Goal: Task Accomplishment & Management: Use online tool/utility

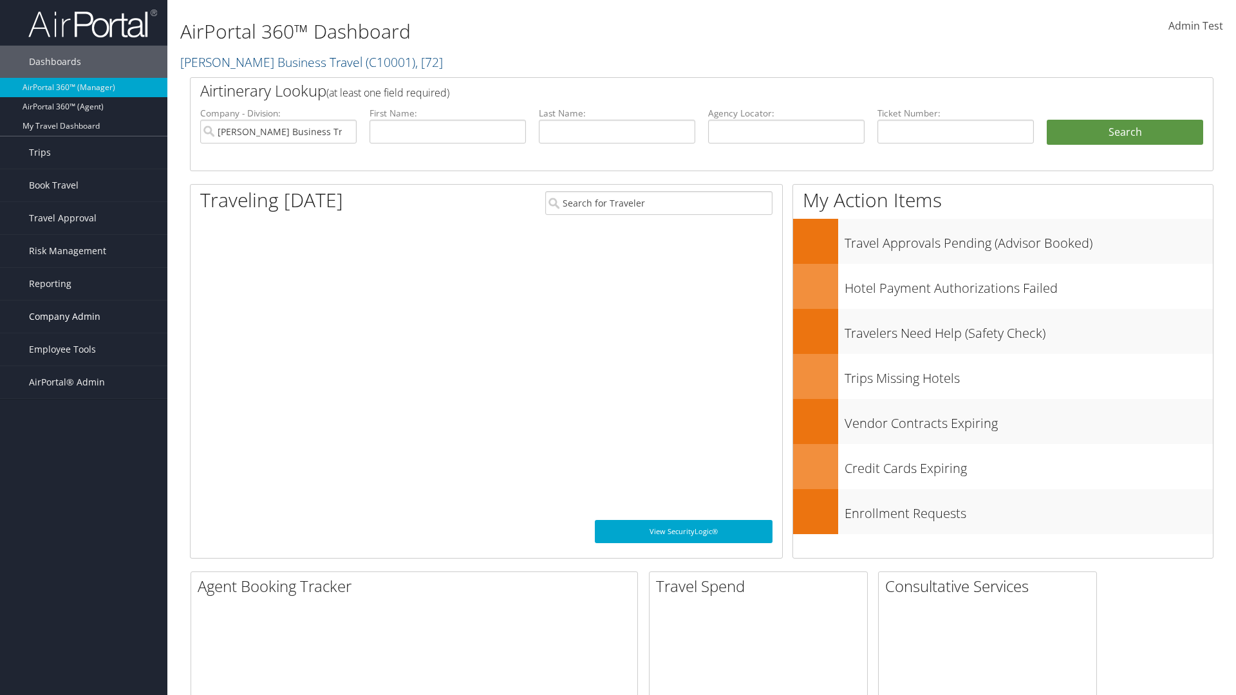
click at [84, 317] on span "Company Admin" at bounding box center [64, 317] width 71 height 32
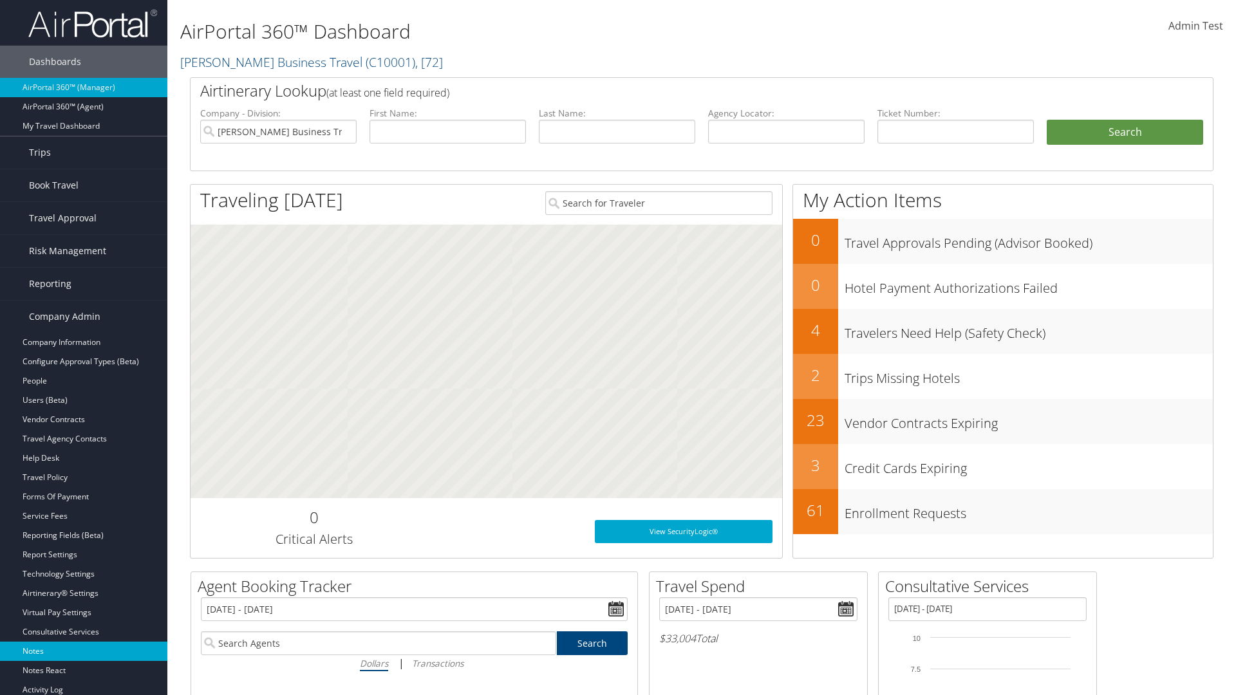
click at [84, 651] on link "Notes" at bounding box center [83, 651] width 167 height 19
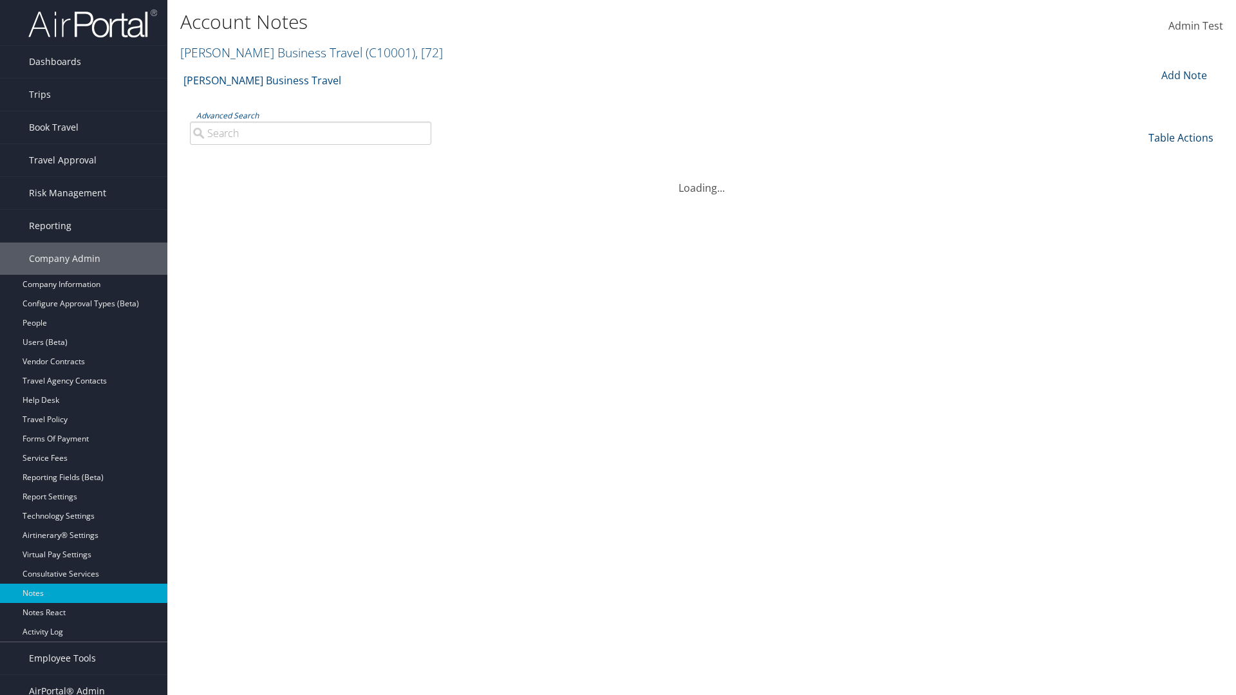
click at [1181, 137] on link "Table Actions" at bounding box center [1180, 138] width 65 height 14
click at [1137, 179] on link "Column Visibility" at bounding box center [1137, 180] width 169 height 22
click at [1137, 158] on link "Date" at bounding box center [1137, 159] width 169 height 22
click at [1137, 180] on link "Author" at bounding box center [1137, 181] width 169 height 22
click at [1137, 202] on link "Category" at bounding box center [1137, 203] width 169 height 22
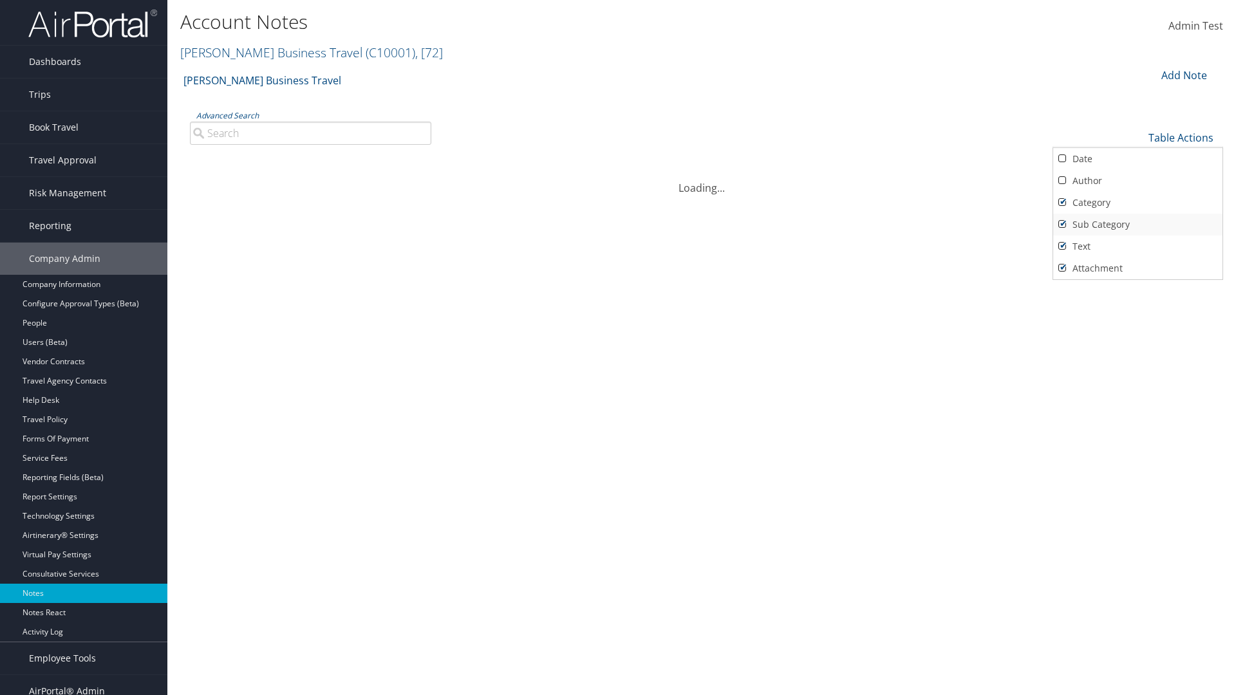
click at [1137, 224] on link "Sub Category" at bounding box center [1137, 225] width 169 height 22
click at [1137, 246] on link "Text" at bounding box center [1137, 247] width 169 height 22
click at [1137, 268] on link "Attachment" at bounding box center [1137, 268] width 169 height 22
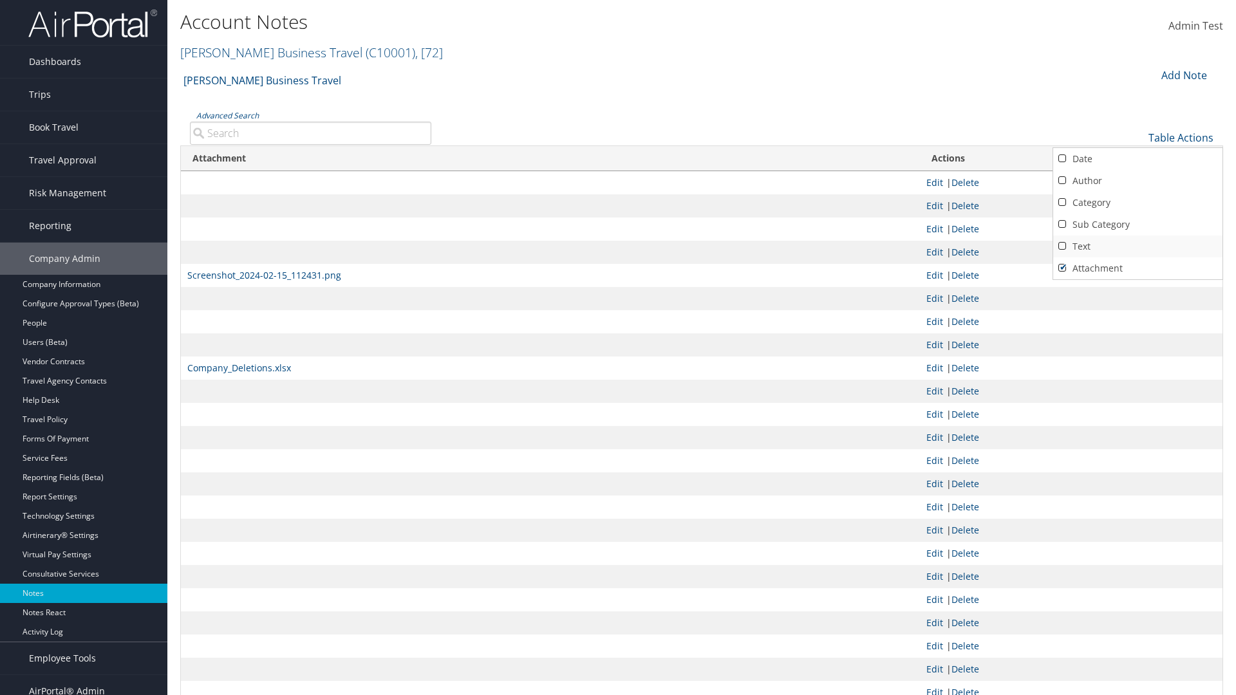
click at [1137, 246] on link "Text" at bounding box center [1137, 247] width 169 height 22
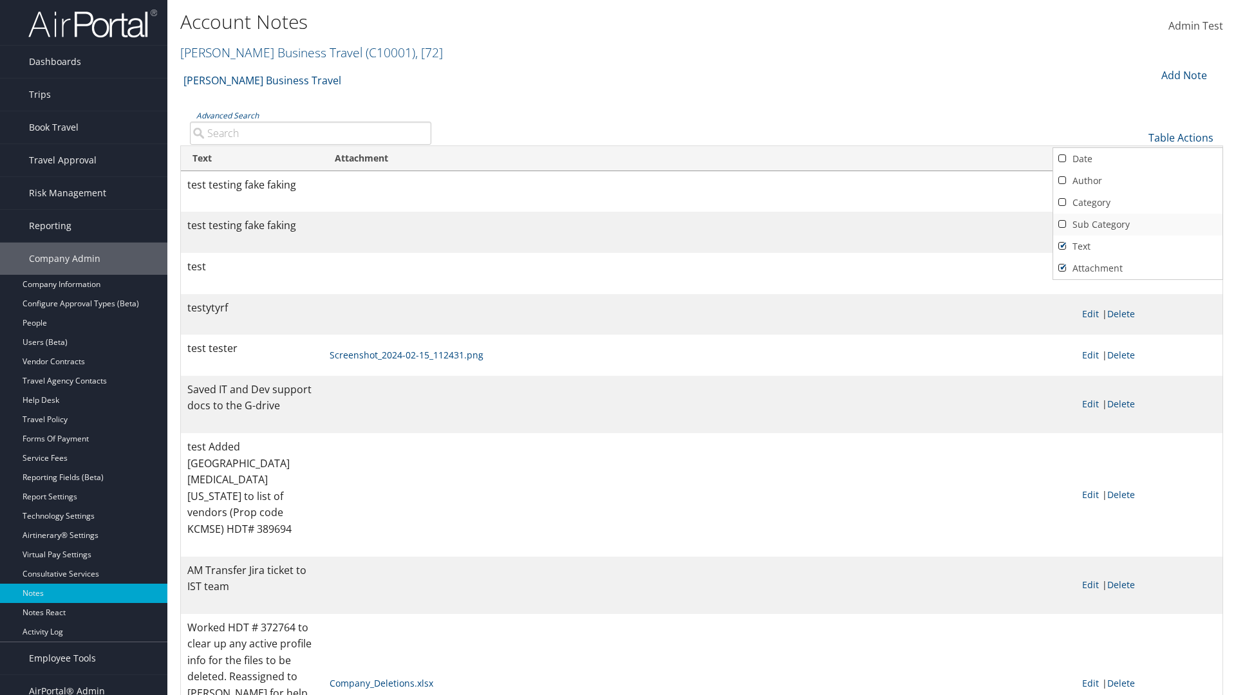
click at [1137, 224] on link "Sub Category" at bounding box center [1137, 225] width 169 height 22
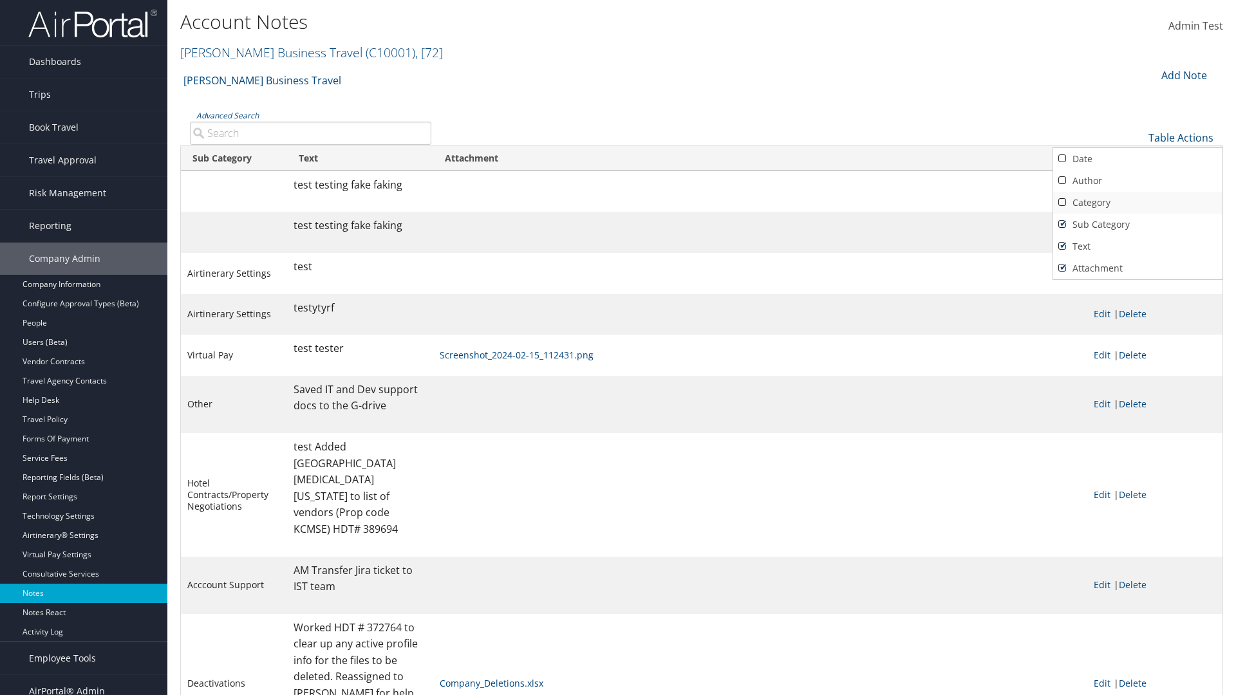
click at [1137, 202] on link "Category" at bounding box center [1137, 203] width 169 height 22
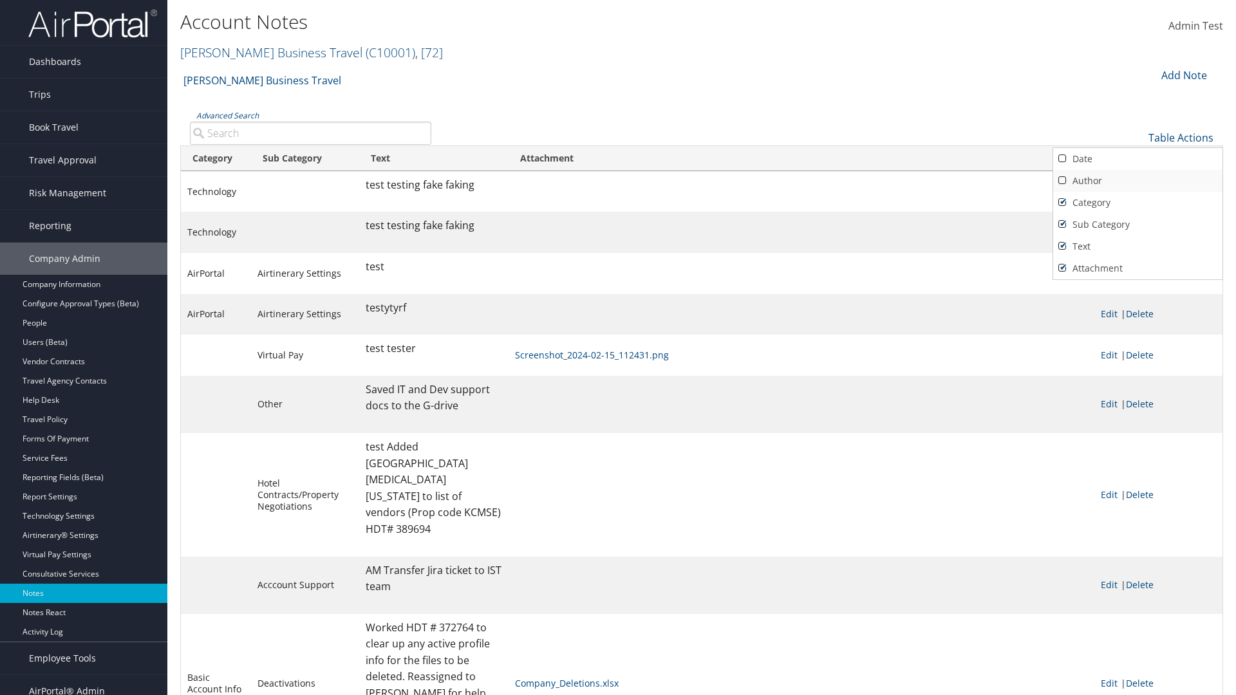
click at [1137, 180] on link "Author" at bounding box center [1137, 181] width 169 height 22
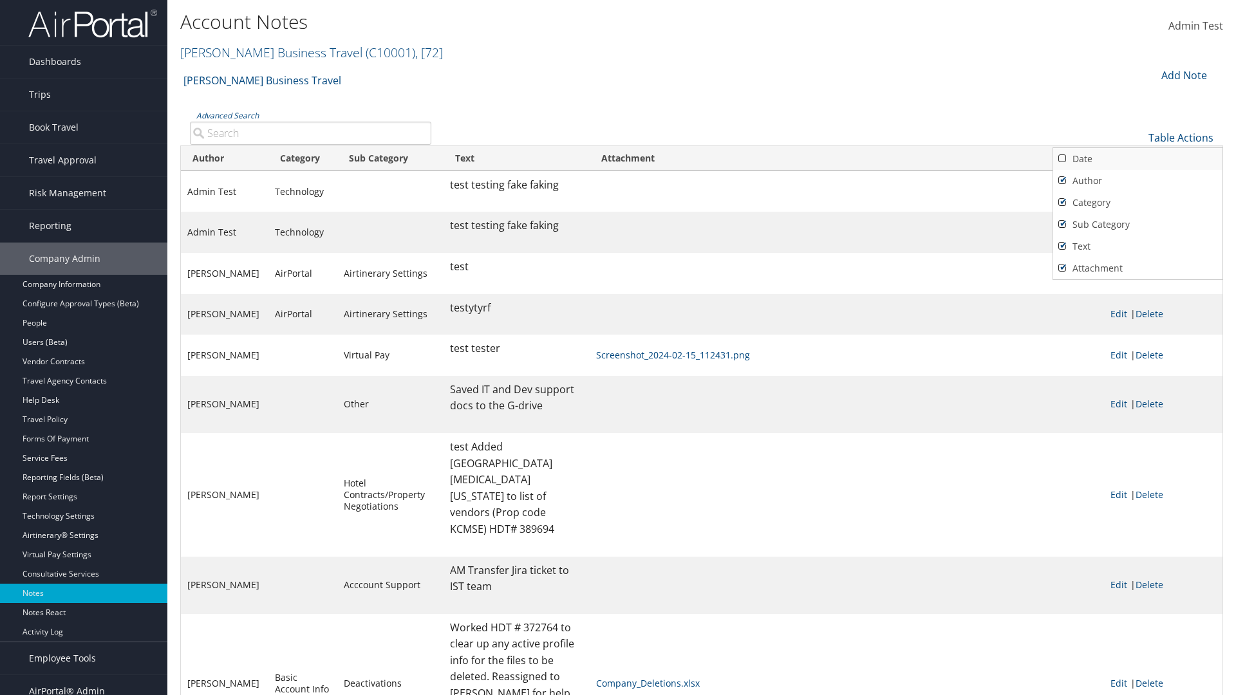
click at [1137, 158] on link "Date" at bounding box center [1137, 159] width 169 height 22
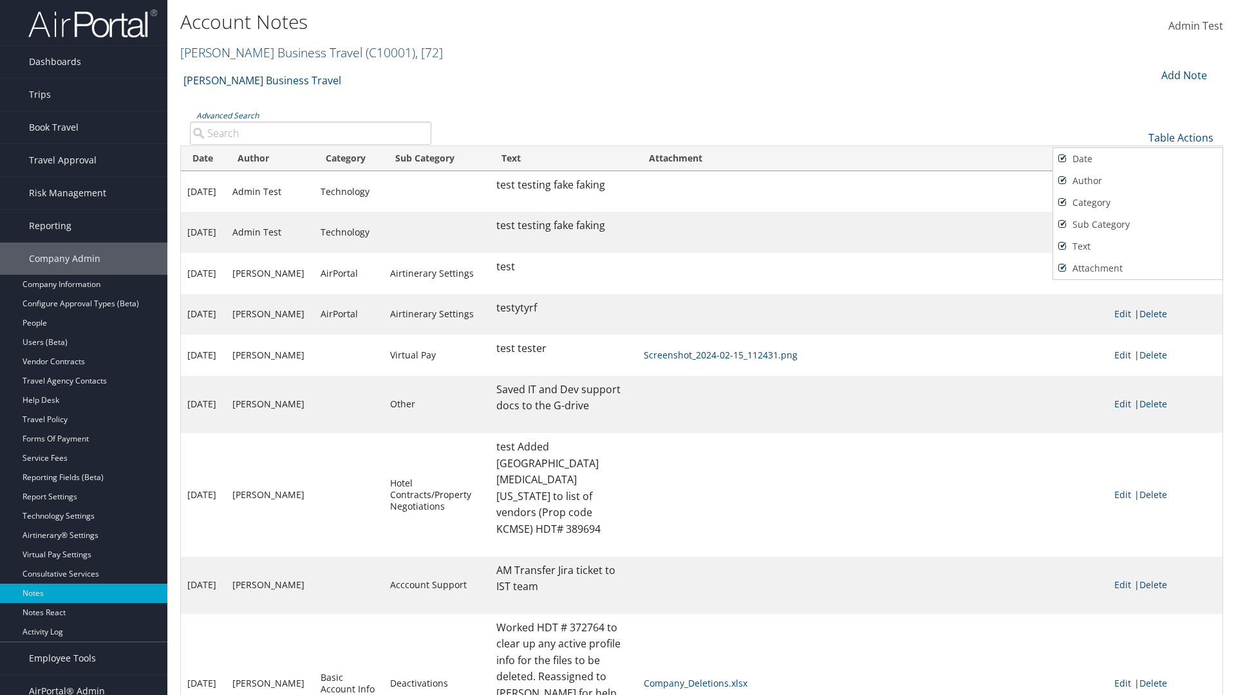
click at [618, 348] on div at bounding box center [618, 347] width 1236 height 695
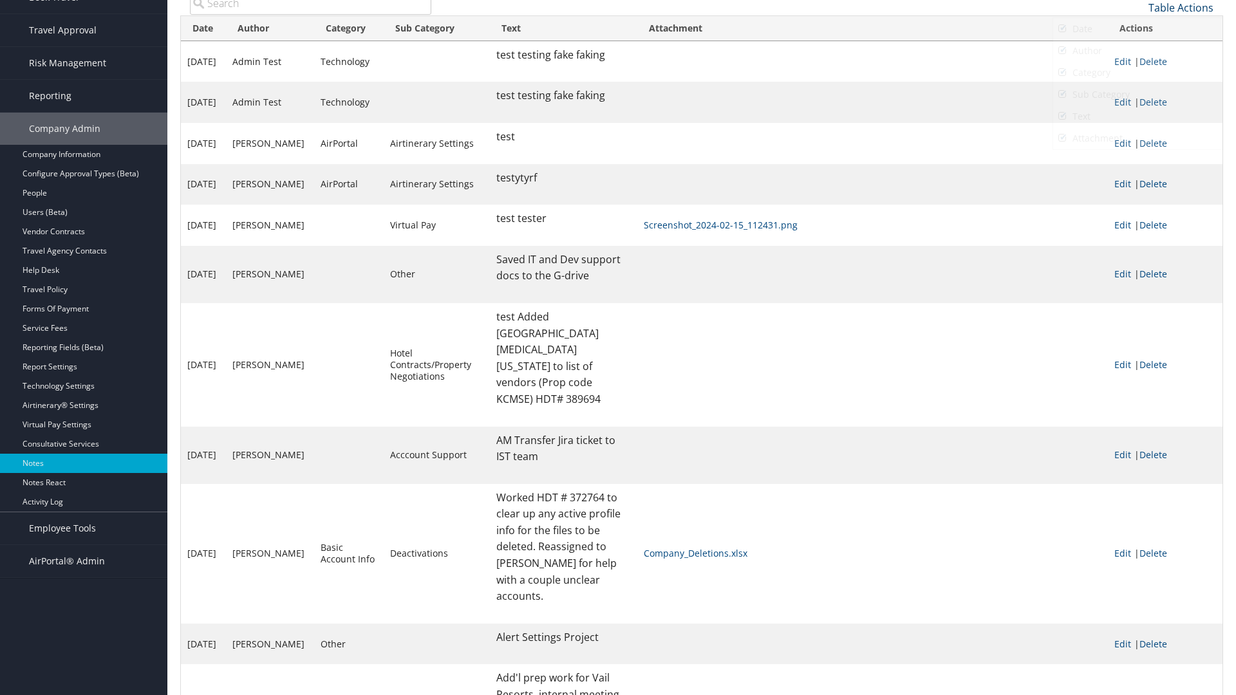
click at [1181, 7] on link "Table Actions" at bounding box center [1180, 8] width 65 height 14
click at [1137, 28] on link "10" at bounding box center [1137, 29] width 169 height 22
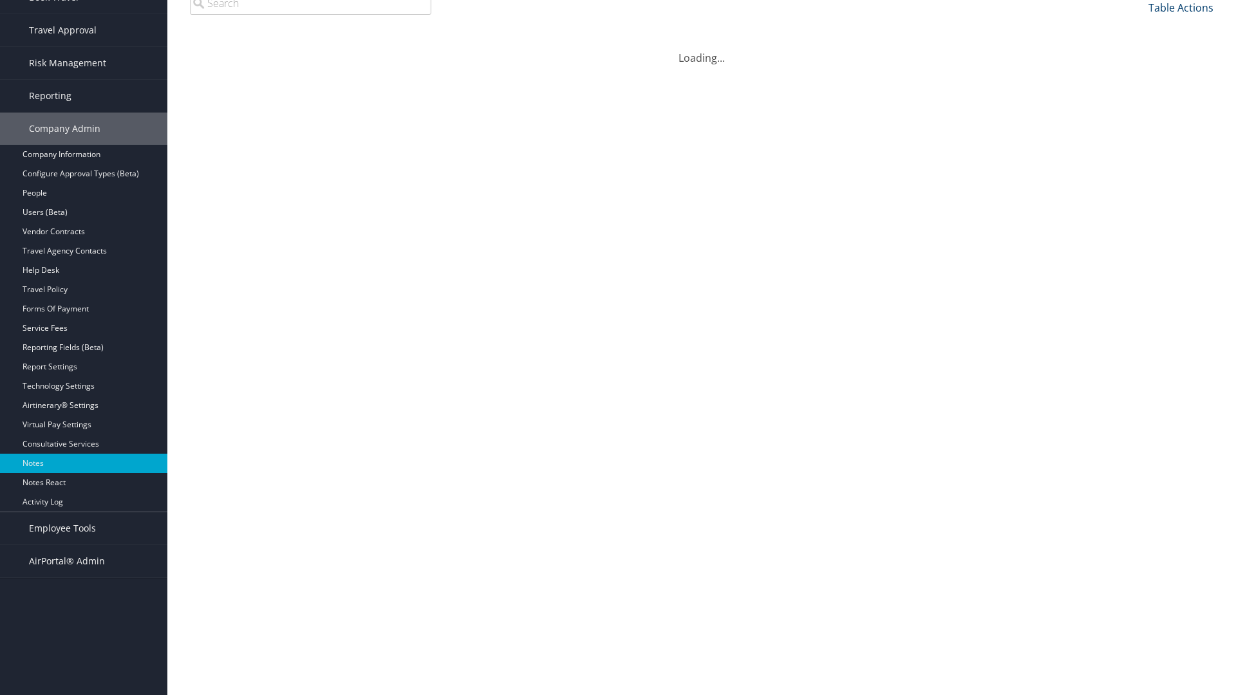
click at [1181, 15] on link "Table Actions" at bounding box center [1180, 8] width 65 height 14
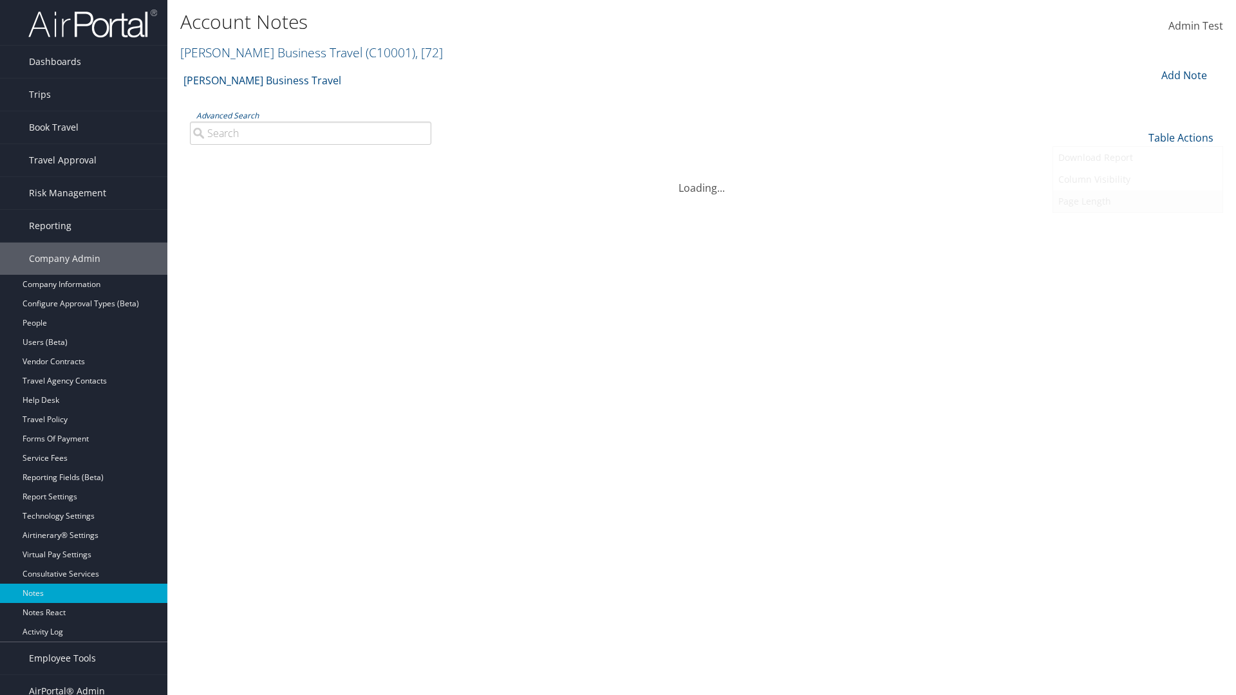
click at [1137, 201] on link "Page Length" at bounding box center [1137, 202] width 169 height 22
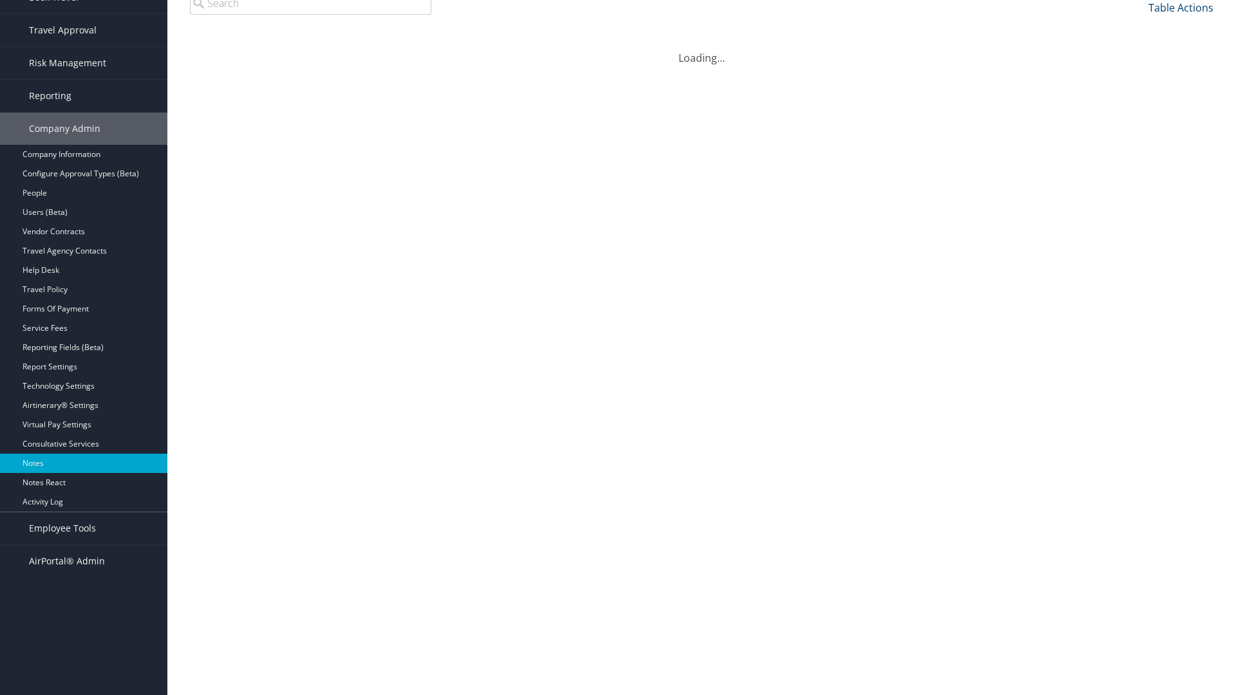
click at [1181, 15] on link "Table Actions" at bounding box center [1180, 8] width 65 height 14
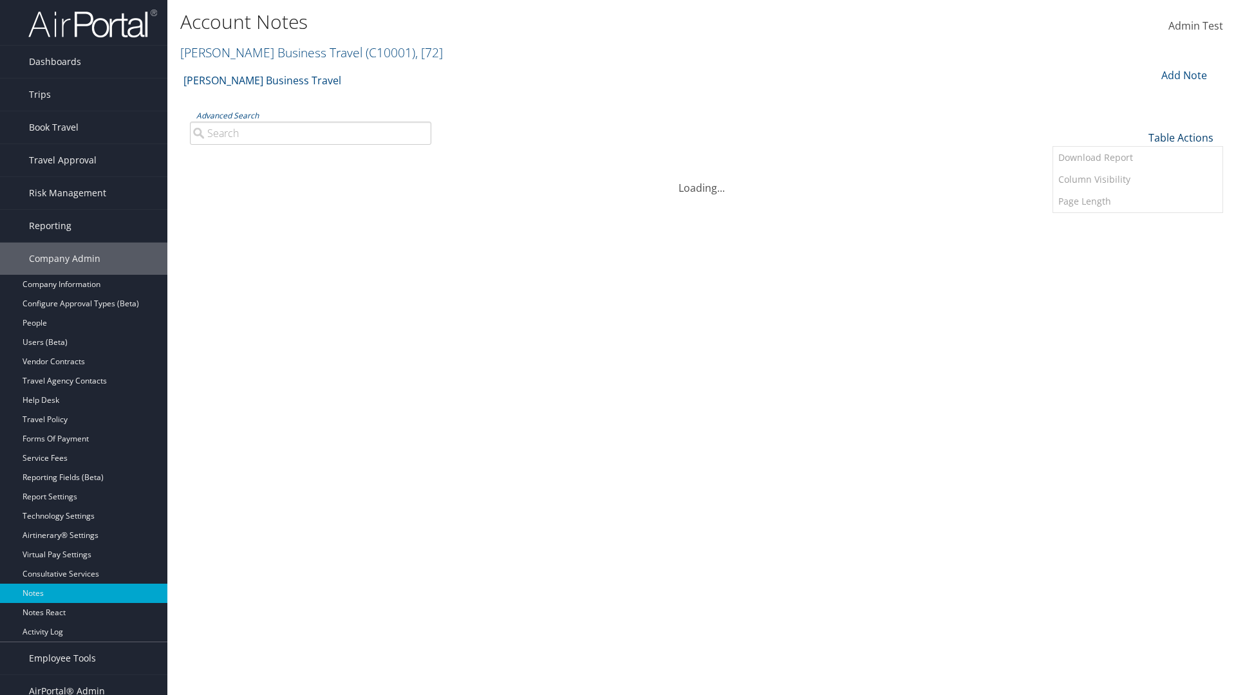
scroll to position [0, 0]
